Goal: Go to known website: Go to known website

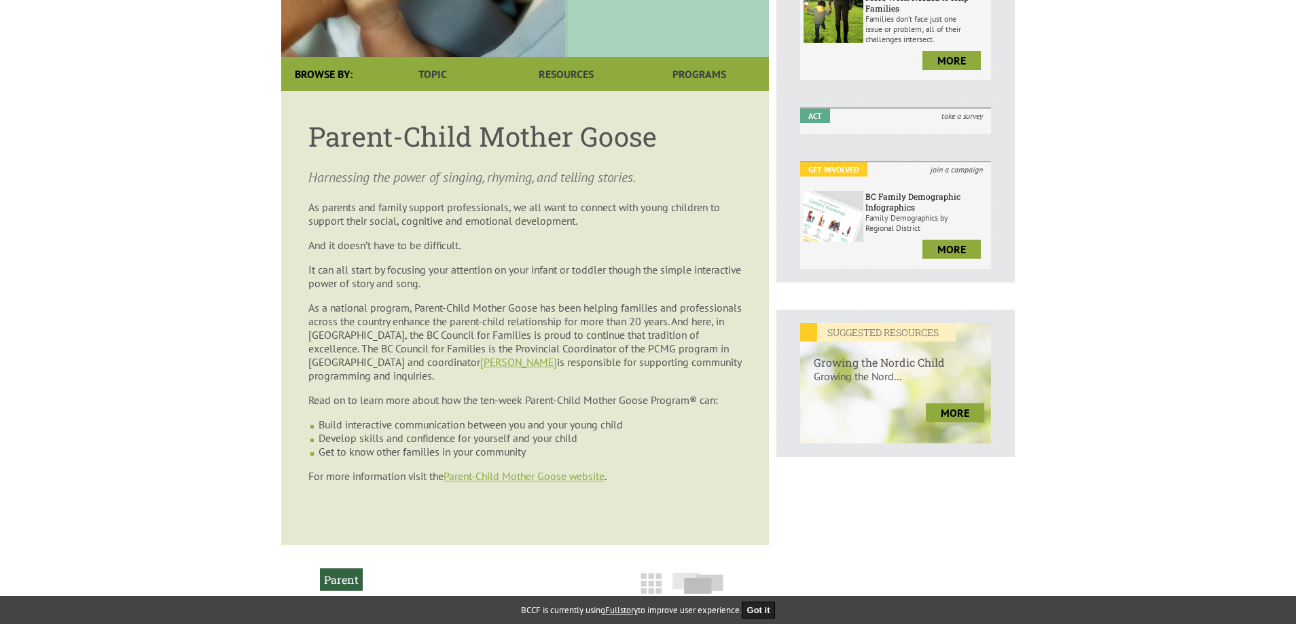
scroll to position [340, 0]
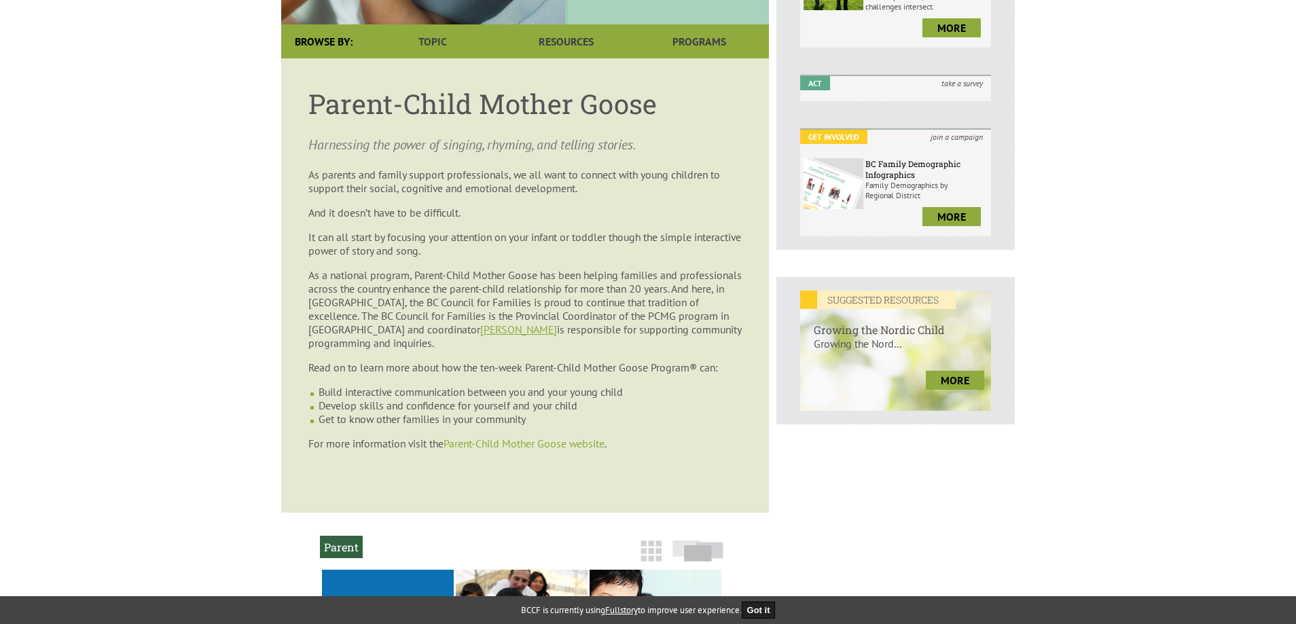
click at [538, 437] on link "Parent-Child Mother Goose website" at bounding box center [523, 444] width 161 height 14
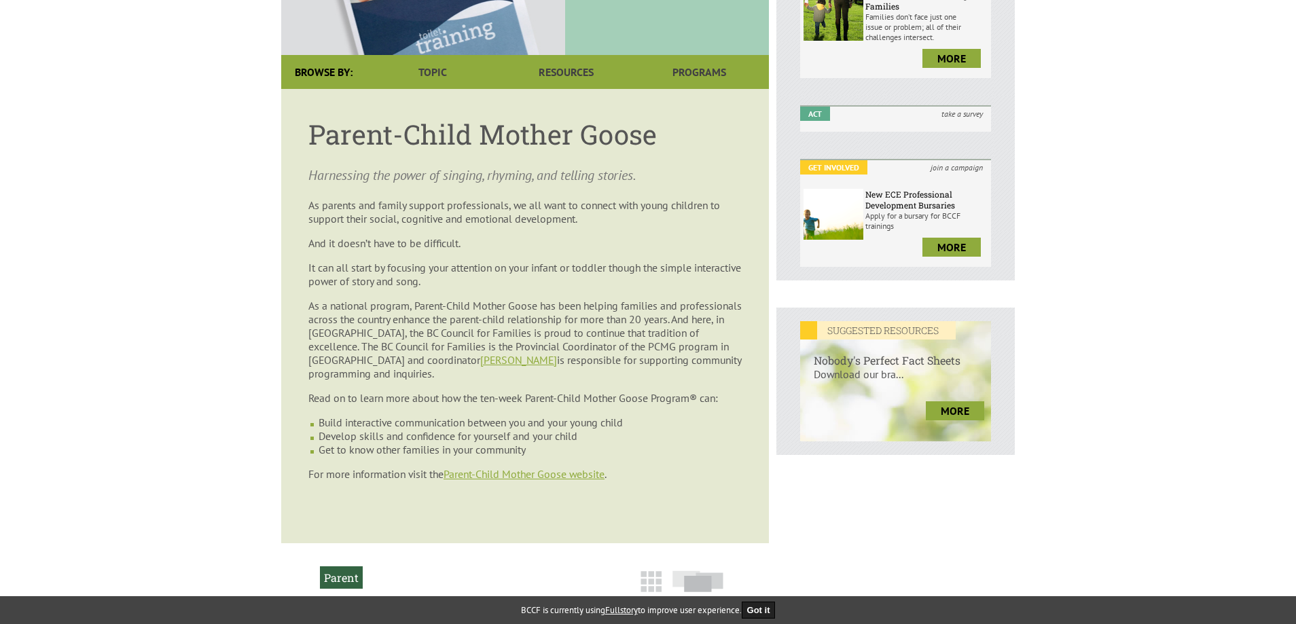
scroll to position [340, 0]
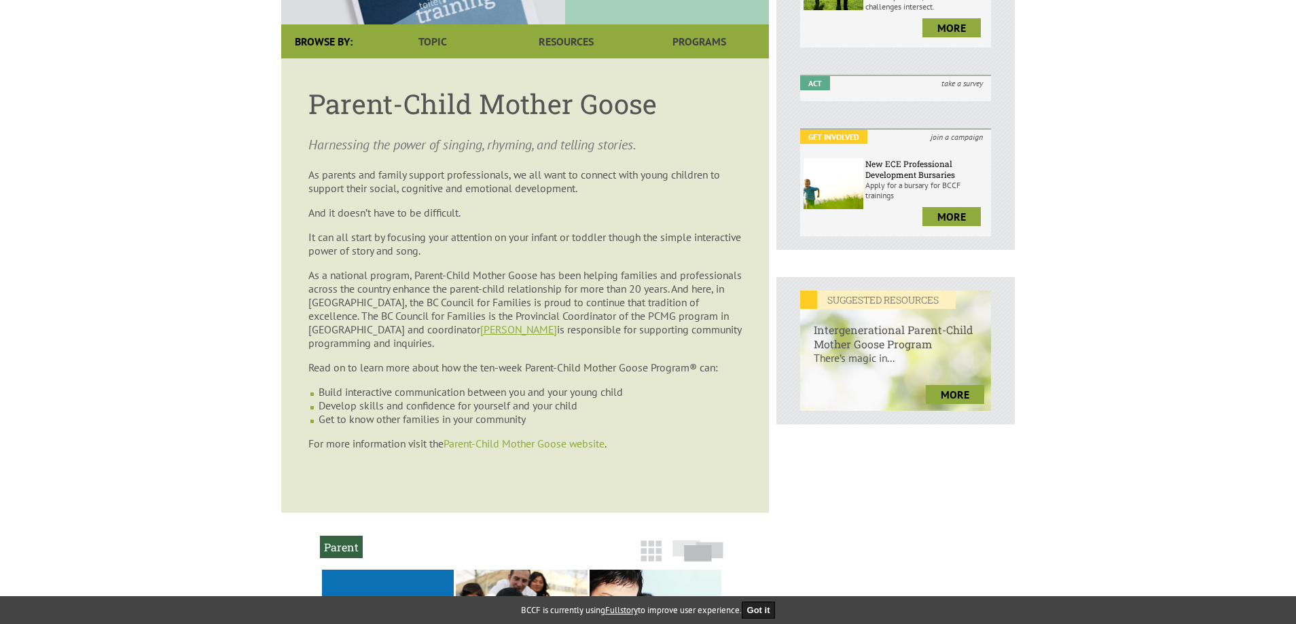
click at [533, 437] on link "Parent-Child Mother Goose website" at bounding box center [523, 444] width 161 height 14
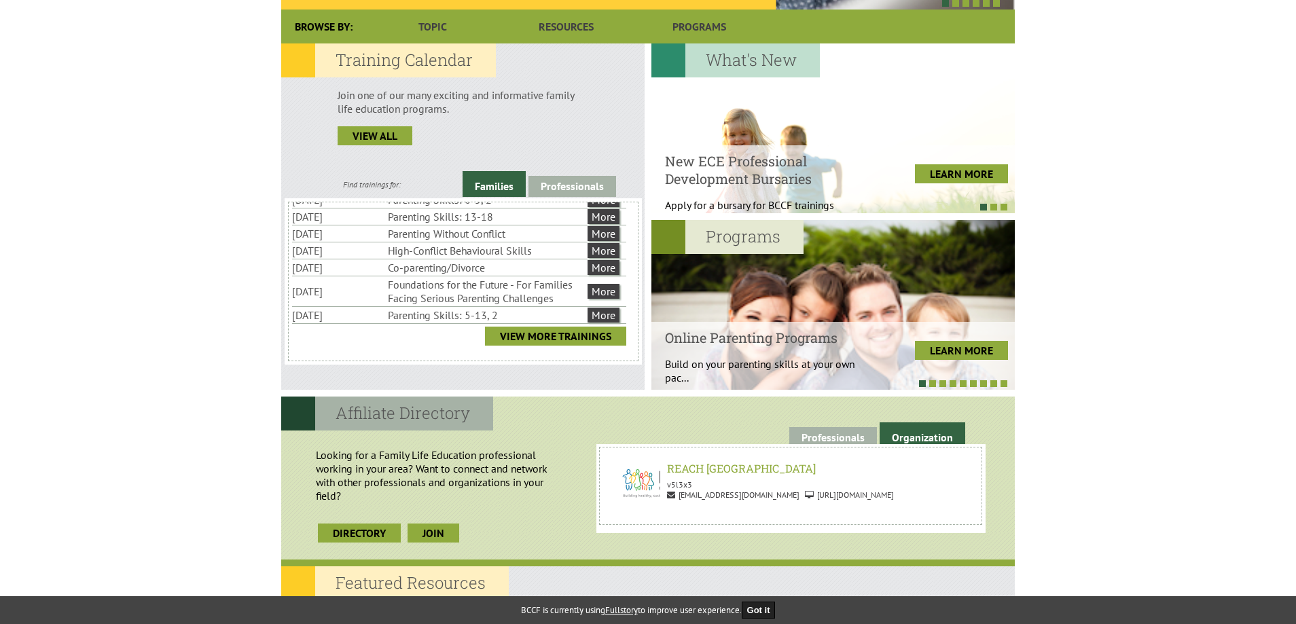
scroll to position [543, 0]
